Goal: Connect with others: Connect with others

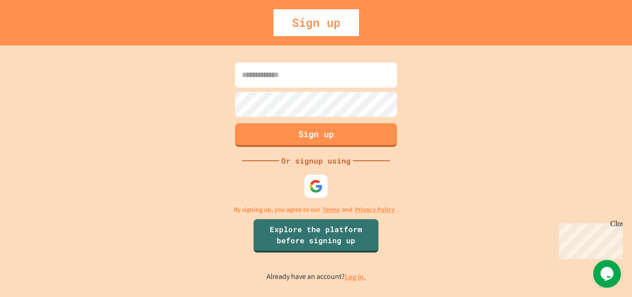
click at [306, 68] on input at bounding box center [316, 74] width 162 height 25
click at [322, 182] on img at bounding box center [316, 185] width 15 height 15
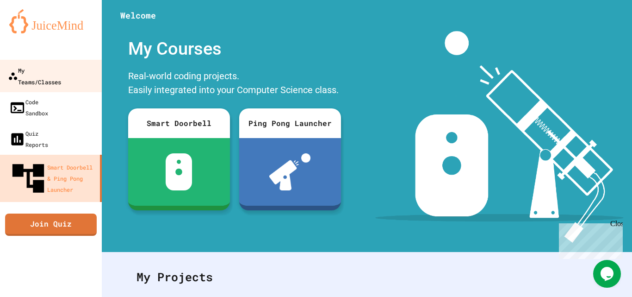
click at [44, 73] on div "My Teams/Classes" at bounding box center [34, 75] width 53 height 23
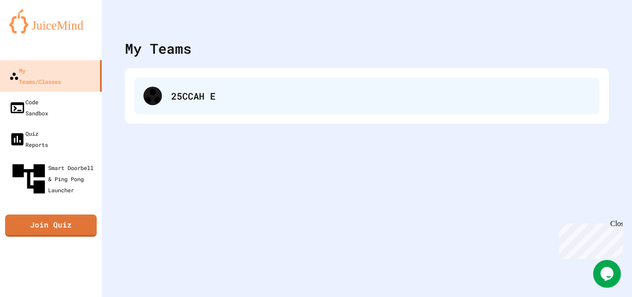
click at [174, 92] on div "25CCAH E" at bounding box center [380, 96] width 419 height 14
